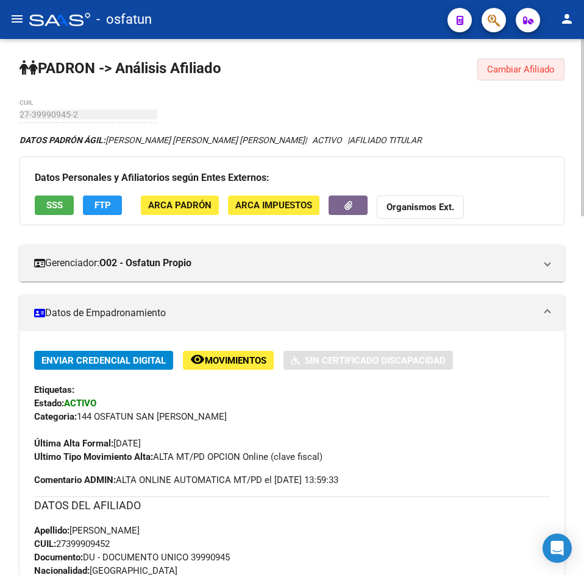
click at [504, 63] on button "Cambiar Afiliado" at bounding box center [520, 69] width 87 height 22
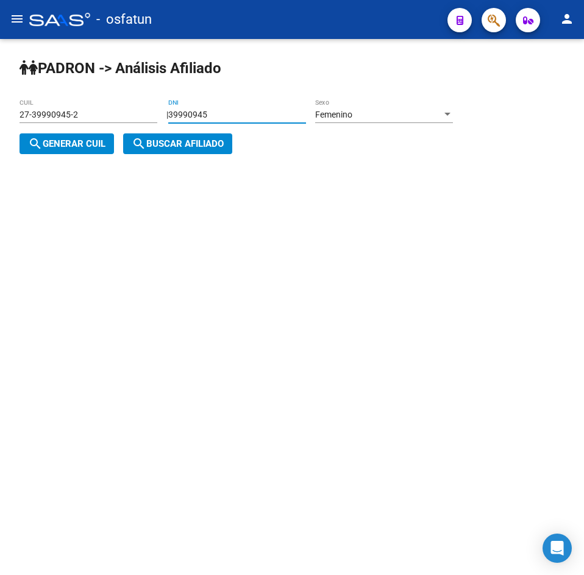
drag, startPoint x: 259, startPoint y: 109, endPoint x: 31, endPoint y: 142, distance: 230.2
click at [31, 142] on div "| 39990945 DNI Femenino Sexo search Generar CUIL" at bounding box center [240, 130] width 442 height 40
drag, startPoint x: 231, startPoint y: 105, endPoint x: 339, endPoint y: 107, distance: 107.8
click at [68, 127] on app-analisis-afiliado "[PERSON_NAME] -> Análisis Afiliado 27-39990945-2 CUIL | 39990945 DNI Femenino S…" at bounding box center [240, 130] width 442 height 40
click at [330, 112] on span "Femenino" at bounding box center [333, 115] width 37 height 10
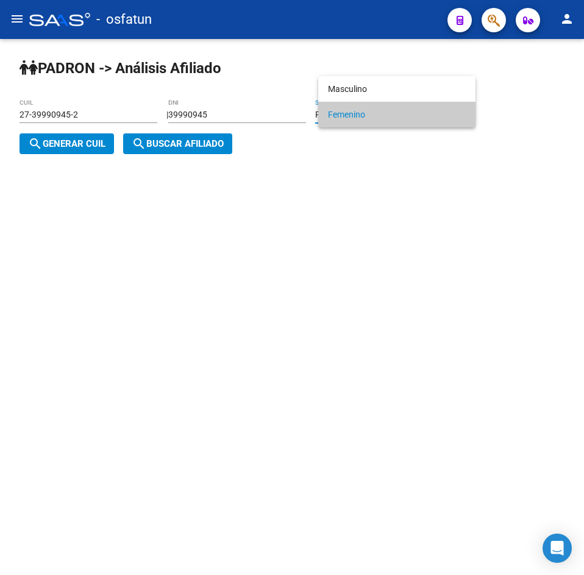
click at [263, 110] on div at bounding box center [292, 287] width 584 height 575
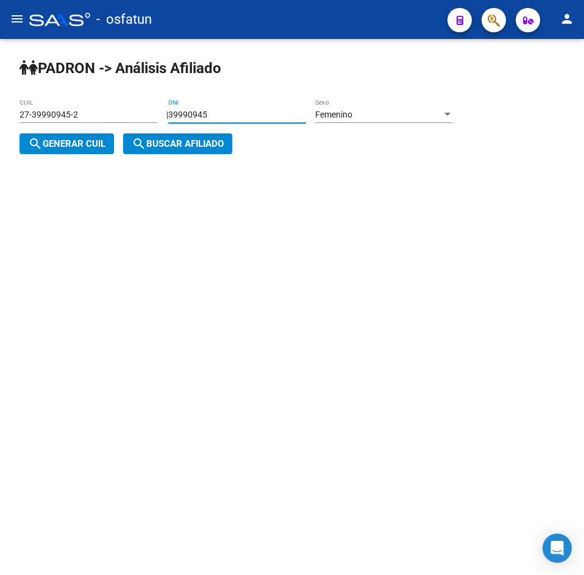
drag, startPoint x: 249, startPoint y: 115, endPoint x: 118, endPoint y: 131, distance: 131.9
click at [118, 131] on app-analisis-afiliado "[PERSON_NAME] -> Análisis Afiliado 27-39990945-2 CUIL | 39990945 DNI Femenino S…" at bounding box center [240, 130] width 442 height 40
paste input "798168"
type input "39798168"
click at [368, 119] on div "Femenino" at bounding box center [378, 115] width 127 height 10
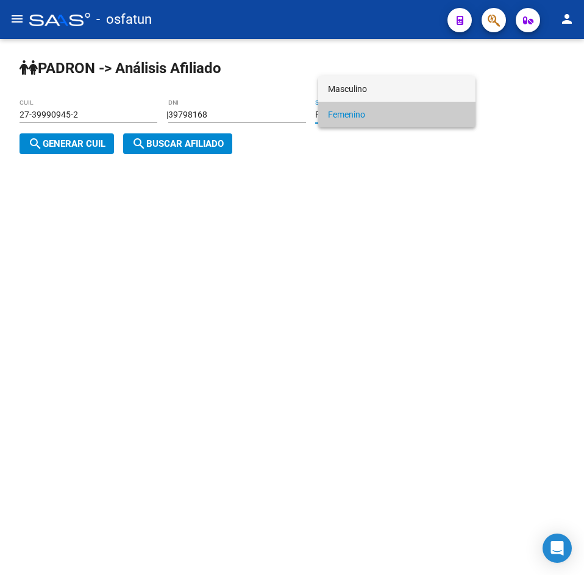
click at [350, 76] on span "Masculino" at bounding box center [397, 89] width 138 height 26
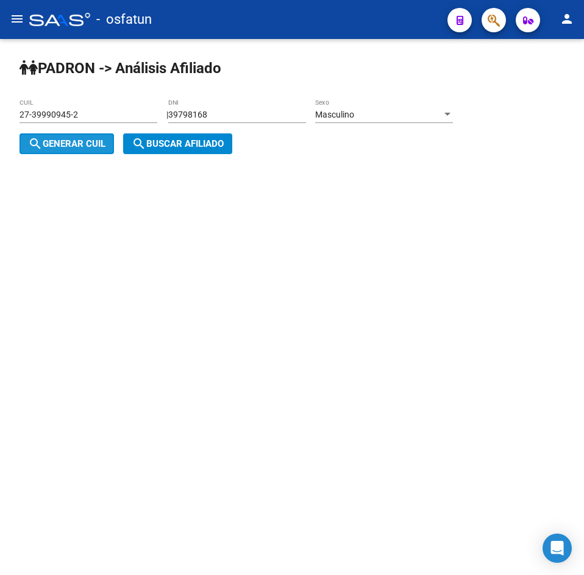
drag, startPoint x: 57, startPoint y: 149, endPoint x: 139, endPoint y: 148, distance: 82.2
click at [58, 149] on span "search Generar CUIL" at bounding box center [66, 143] width 77 height 11
type input "20-39798168-2"
click at [139, 148] on mat-icon "search" at bounding box center [139, 143] width 15 height 15
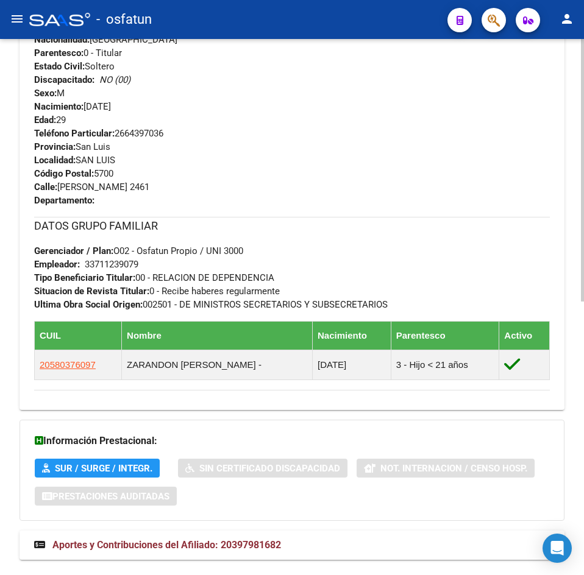
scroll to position [559, 0]
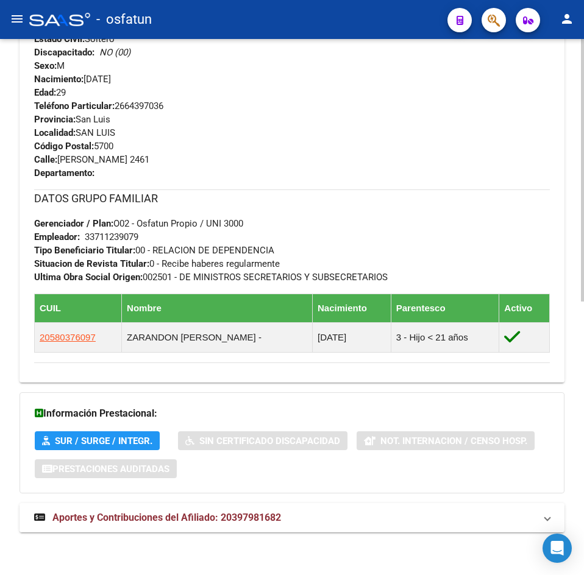
click at [217, 518] on span "Aportes y Contribuciones del Afiliado: 20397981682" at bounding box center [166, 518] width 228 height 12
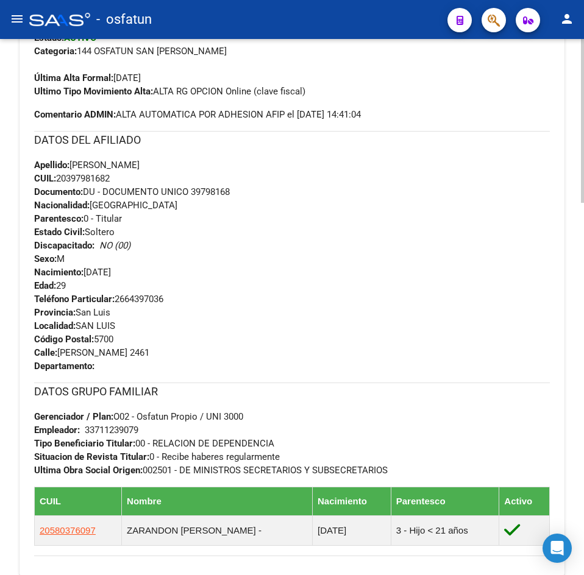
scroll to position [0, 0]
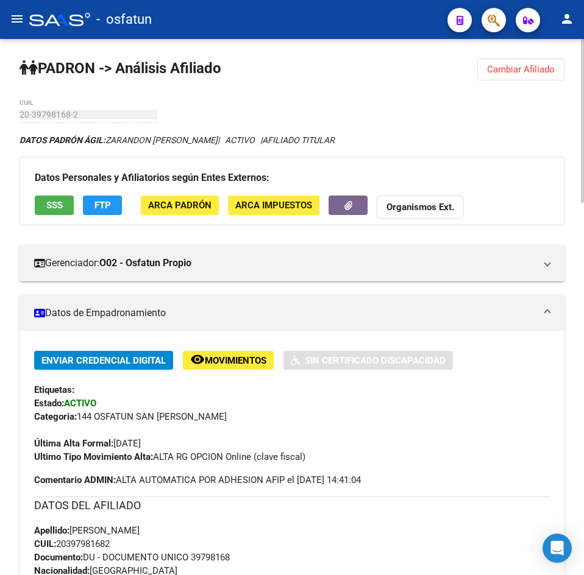
click at [506, 67] on span "Cambiar Afiliado" at bounding box center [521, 69] width 68 height 11
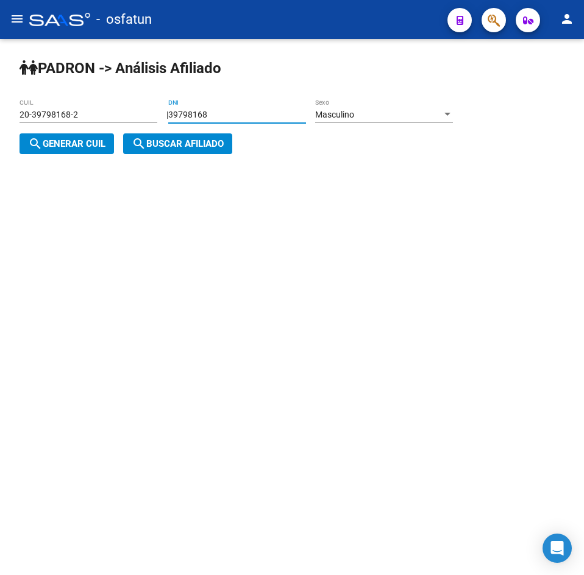
drag, startPoint x: 240, startPoint y: 110, endPoint x: -66, endPoint y: 124, distance: 306.1
click at [0, 124] on html "menu - osfatun person Firma Express [PERSON_NAME] Análisis Afiliado Integración…" at bounding box center [292, 287] width 584 height 575
paste input "2359465"
type input "32359465"
click at [404, 111] on div "Masculino" at bounding box center [378, 115] width 127 height 10
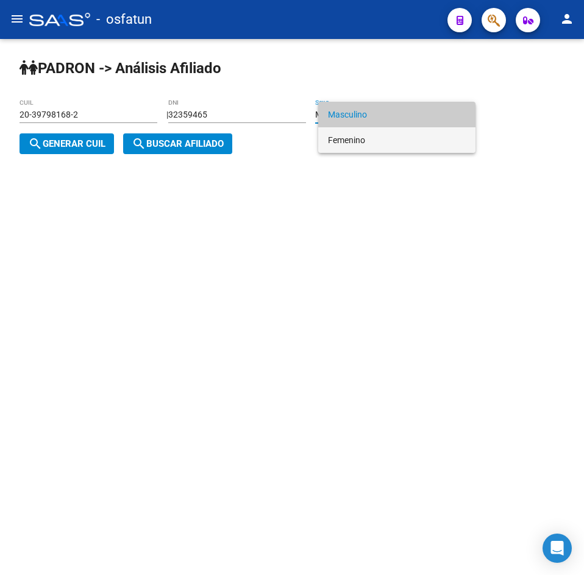
click at [394, 132] on span "Femenino" at bounding box center [397, 140] width 138 height 26
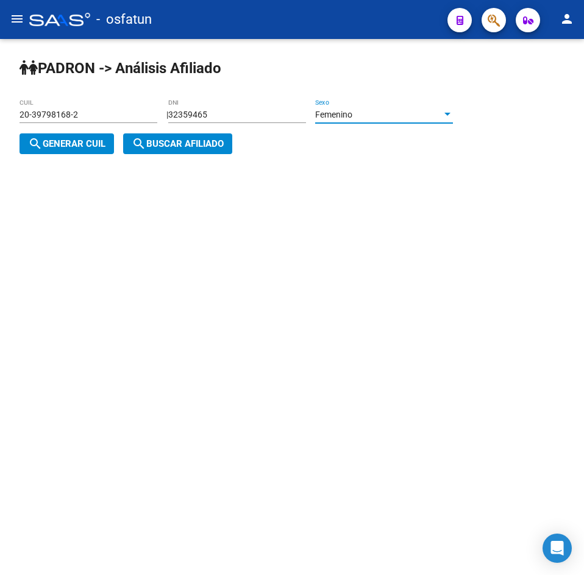
click at [63, 144] on span "search Generar CUIL" at bounding box center [66, 143] width 77 height 11
type input "27-32359465-7"
click at [169, 144] on span "search Buscar afiliado" at bounding box center [178, 143] width 92 height 11
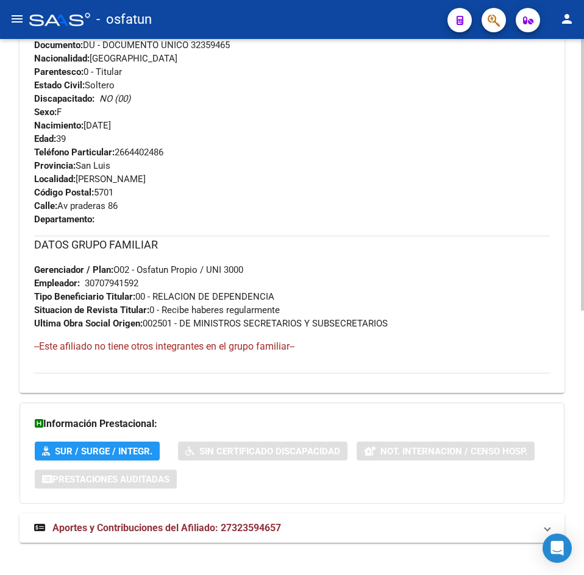
scroll to position [523, 0]
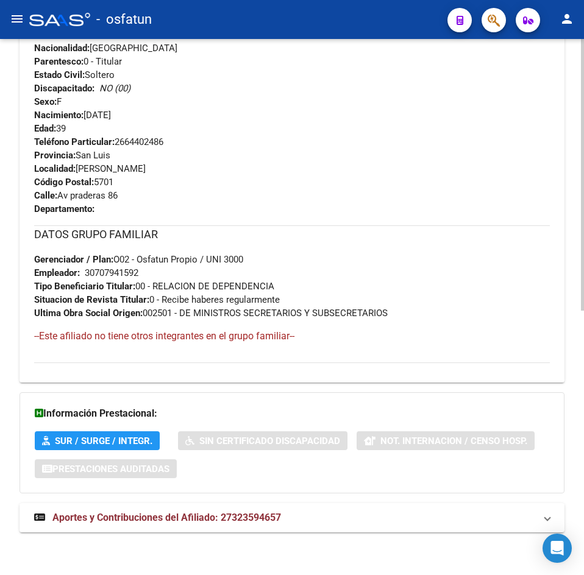
drag, startPoint x: 239, startPoint y: 517, endPoint x: 178, endPoint y: 482, distance: 70.1
click at [238, 517] on span "Aportes y Contribuciones del Afiliado: 27323594657" at bounding box center [166, 518] width 228 height 12
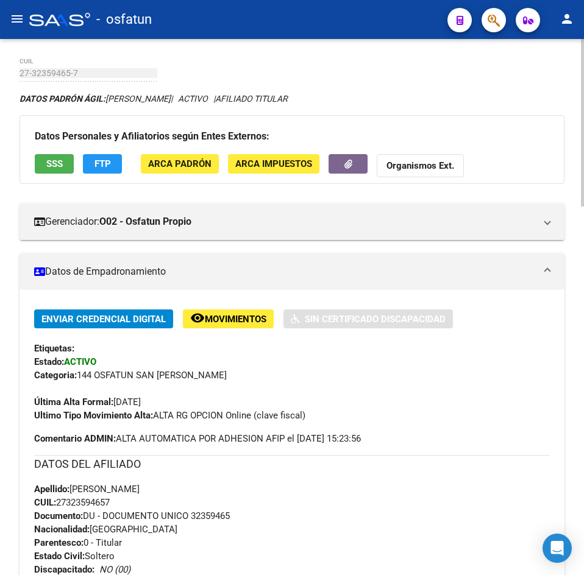
scroll to position [0, 0]
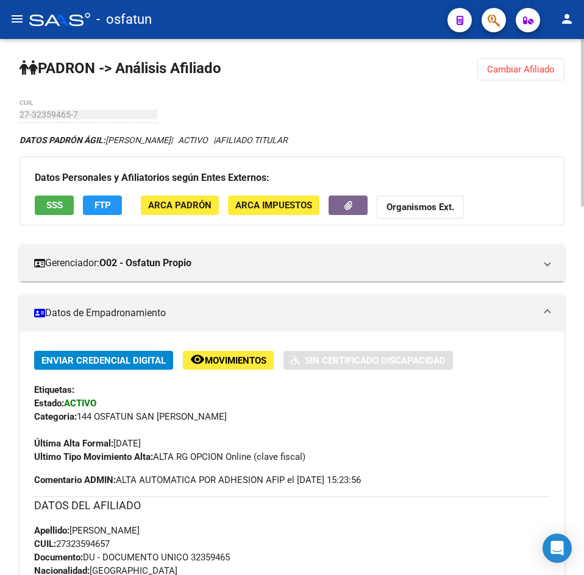
click at [517, 71] on span "Cambiar Afiliado" at bounding box center [521, 69] width 68 height 11
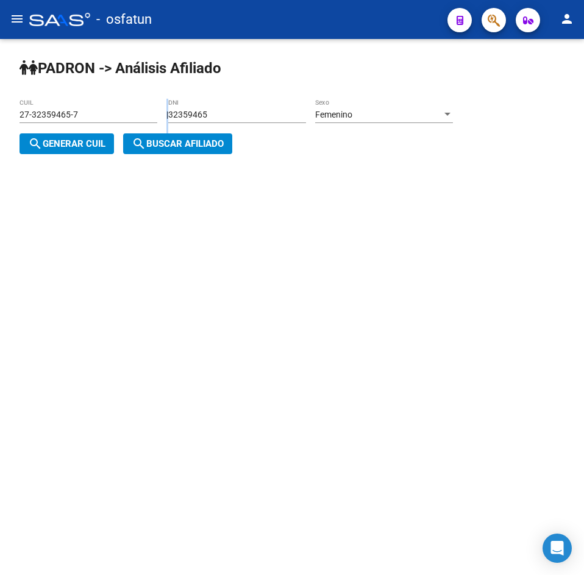
drag, startPoint x: 260, startPoint y: 108, endPoint x: 41, endPoint y: 129, distance: 220.3
click at [41, 129] on app-analisis-afiliado "[PERSON_NAME] -> Análisis Afiliado 27-32359465-7 CUIL | 32359465 DNI Femenino S…" at bounding box center [240, 130] width 442 height 40
click at [228, 117] on input "32359465" at bounding box center [237, 115] width 138 height 10
drag, startPoint x: 248, startPoint y: 116, endPoint x: 97, endPoint y: 126, distance: 150.8
click at [97, 126] on app-analisis-afiliado "[PERSON_NAME] -> Análisis Afiliado 27-32359465-7 CUIL | 32359465 DNI Femenino S…" at bounding box center [240, 130] width 442 height 40
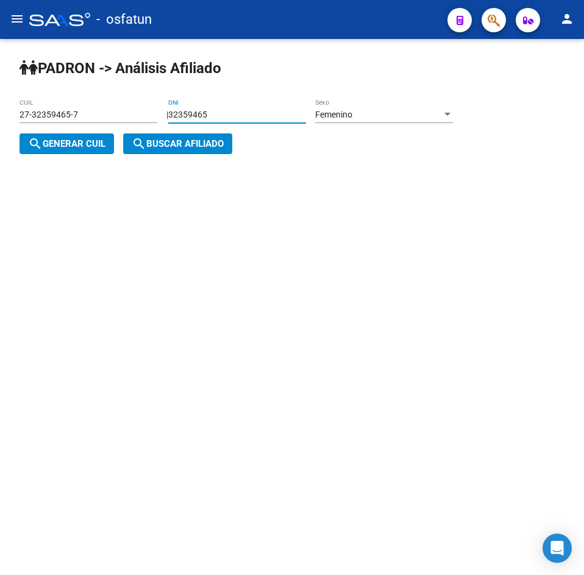
paste input "7269527"
type input "37269527"
click at [57, 144] on span "search Generar CUIL" at bounding box center [66, 143] width 77 height 11
type input "27-37269527-2"
click at [155, 149] on span "search Buscar afiliado" at bounding box center [178, 143] width 92 height 11
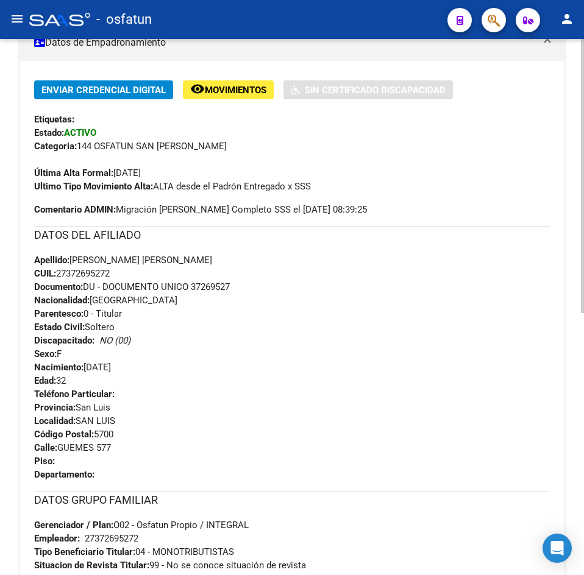
scroll to position [523, 0]
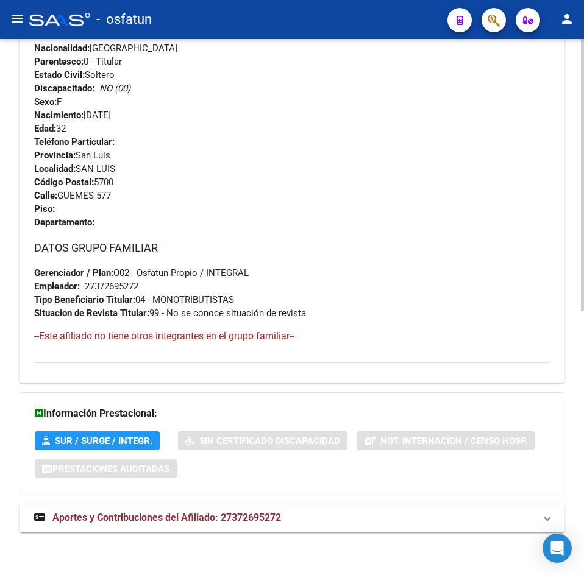
click at [247, 504] on mat-expansion-panel-header "Aportes y Contribuciones del Afiliado: 27372695272" at bounding box center [291, 517] width 545 height 29
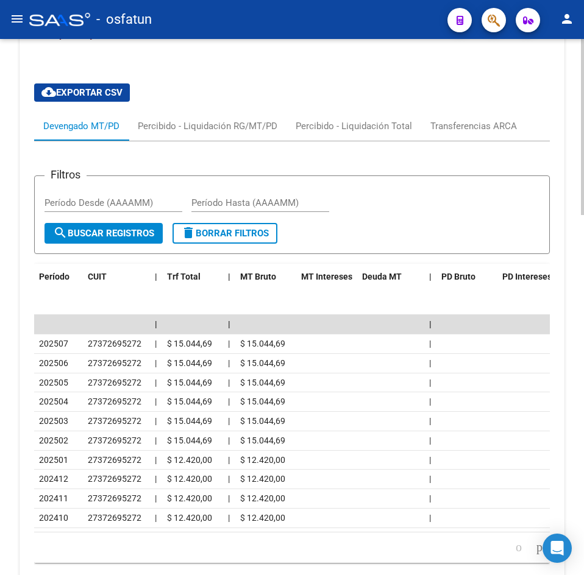
scroll to position [1099, 0]
